Goal: Task Accomplishment & Management: Use online tool/utility

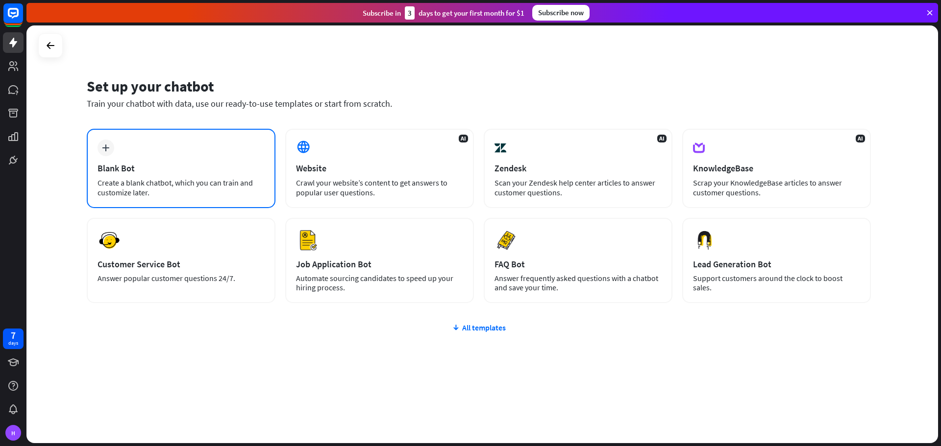
click at [217, 159] on div "plus Blank Bot Create a blank chatbot, which you can train and customize later." at bounding box center [181, 168] width 189 height 79
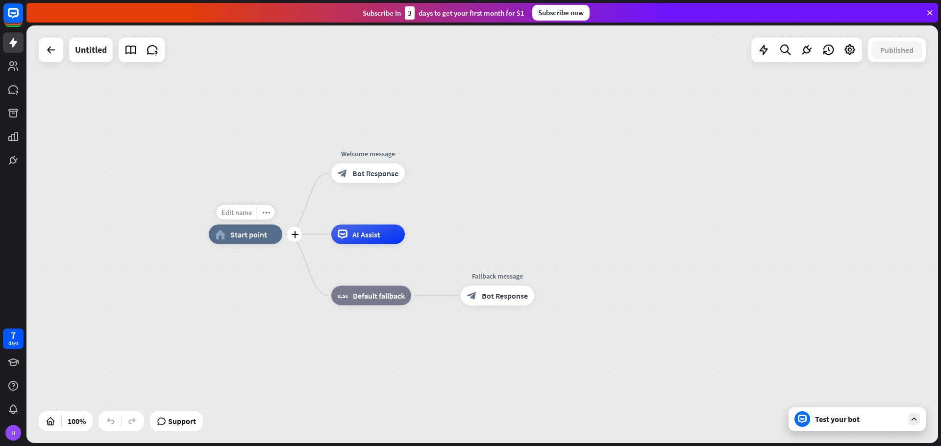
click at [246, 218] on div "Edit name" at bounding box center [237, 212] width 40 height 15
type input "*"
type input "**"
click at [245, 179] on div "** home_2 Start point Welcome message block_bot_response Bot Response AI Assist…" at bounding box center [481, 234] width 911 height 418
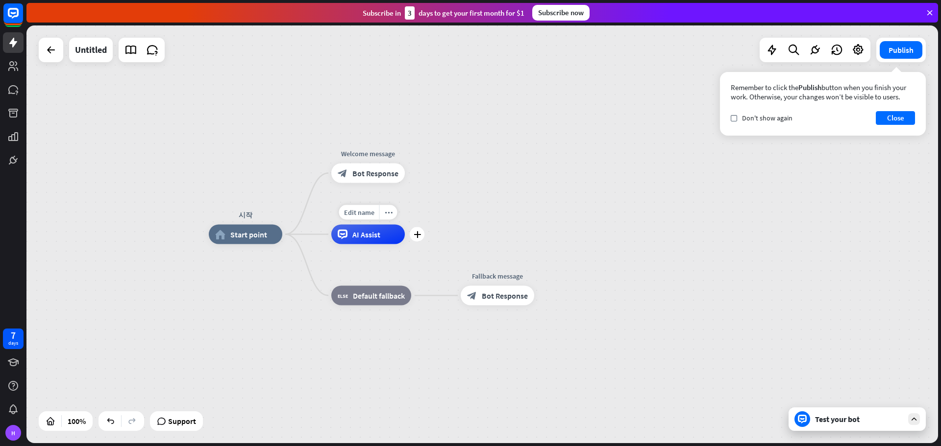
click at [362, 240] on div "AI Assist" at bounding box center [367, 235] width 73 height 20
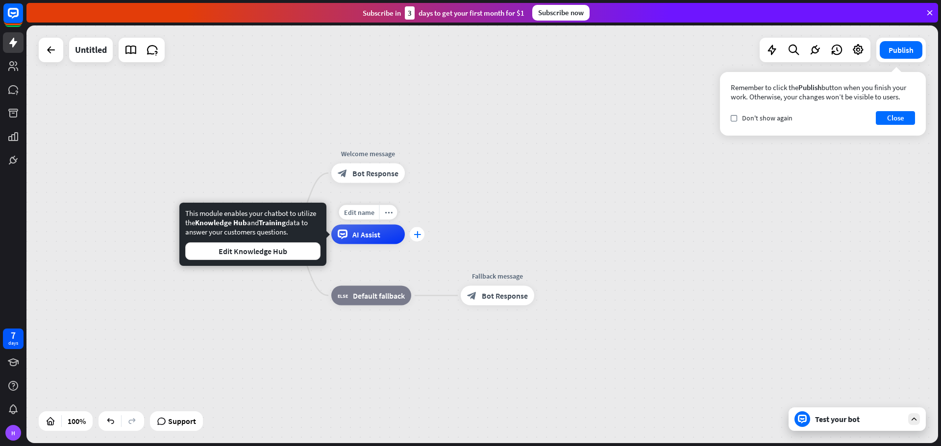
click at [423, 236] on div "plus" at bounding box center [417, 234] width 15 height 15
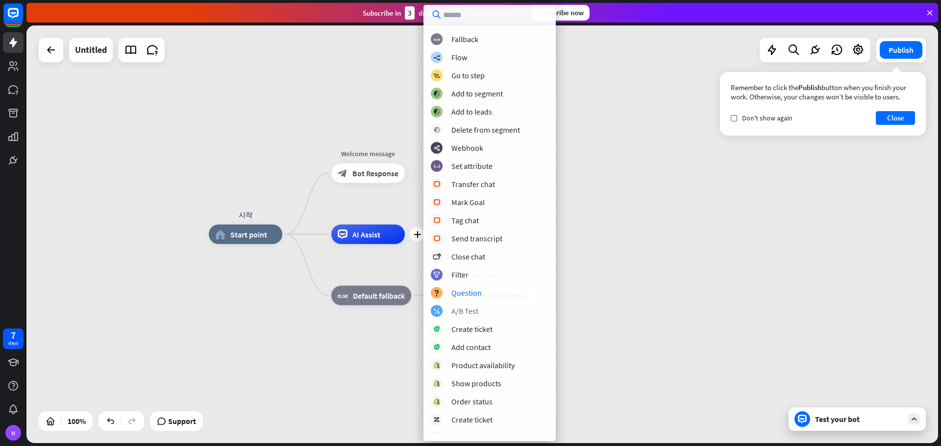
scroll to position [81, 0]
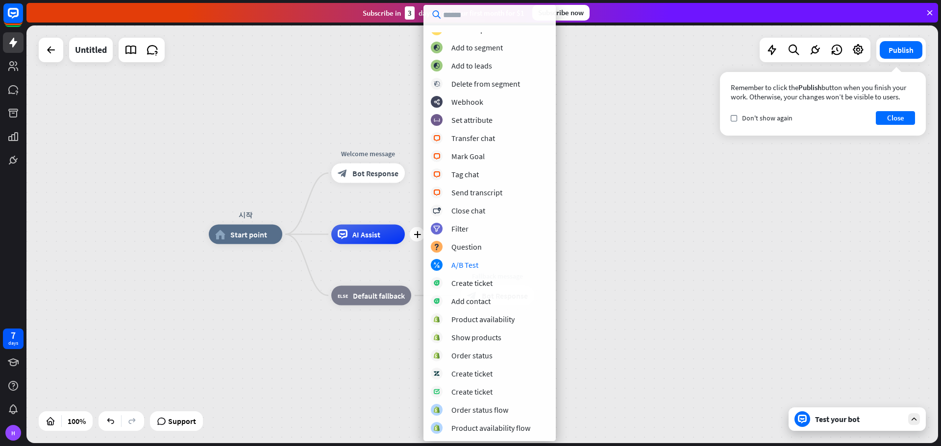
click at [625, 244] on div "시작 home_2 Start point Welcome message block_bot_response Bot Response plus AI A…" at bounding box center [664, 444] width 911 height 418
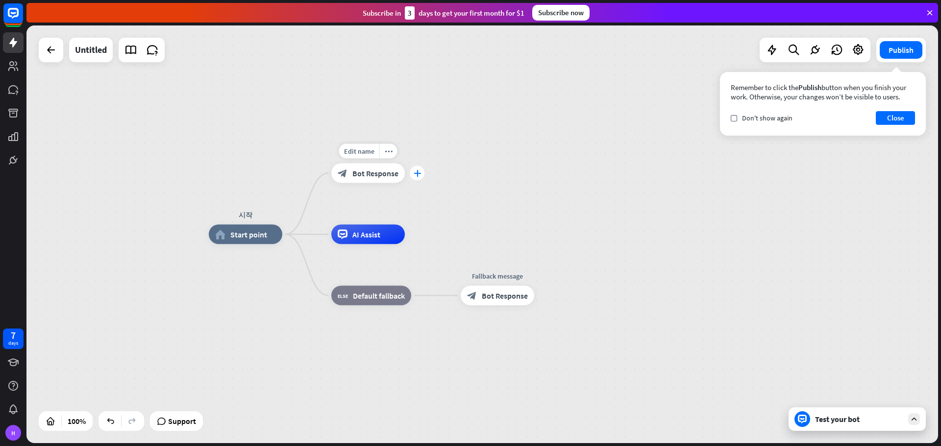
click at [418, 176] on icon "plus" at bounding box center [416, 173] width 7 height 7
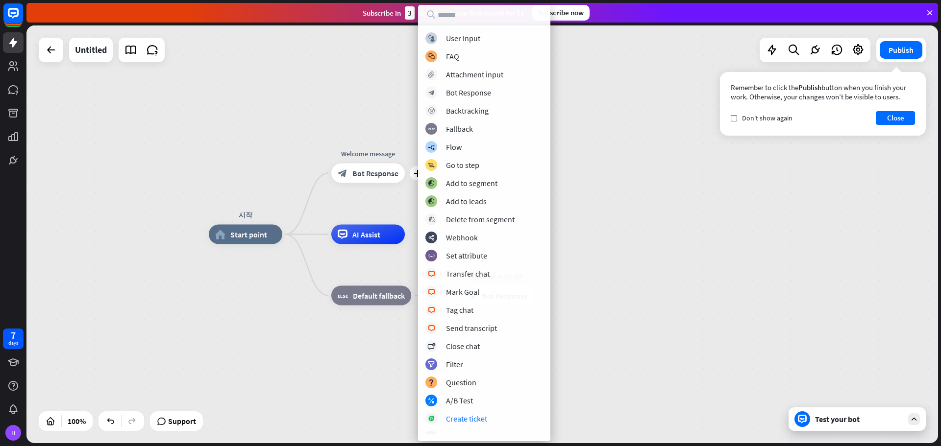
click at [759, 220] on div "시작 home_2 Start point plus Welcome message block_bot_response Bot Response AI A…" at bounding box center [481, 234] width 911 height 418
